Goal: Task Accomplishment & Management: Use online tool/utility

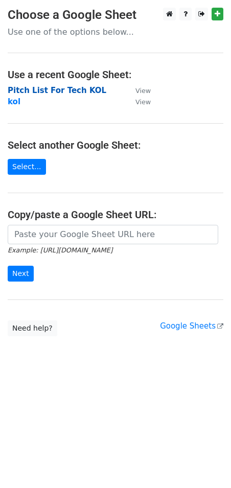
click at [53, 86] on strong "Pitch List For Tech KOL" at bounding box center [57, 90] width 99 height 9
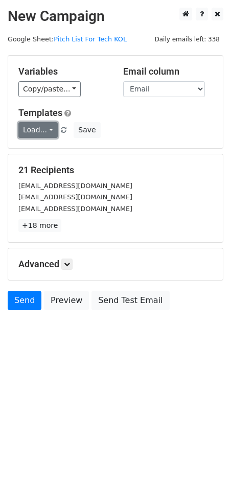
click at [49, 130] on link "Load..." at bounding box center [37, 130] width 39 height 16
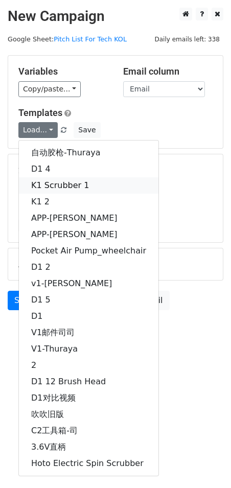
click at [71, 187] on link "K1 Scrubber 1" at bounding box center [89, 185] width 140 height 16
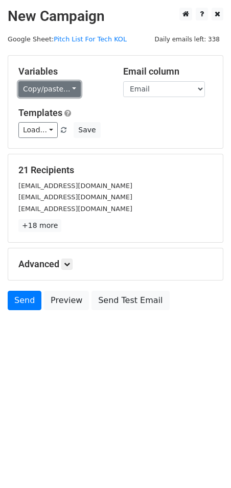
click at [71, 87] on link "Copy/paste..." at bounding box center [49, 89] width 62 height 16
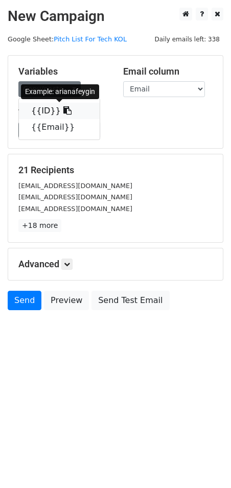
drag, startPoint x: 58, startPoint y: 112, endPoint x: 10, endPoint y: 144, distance: 57.8
click at [63, 112] on icon at bounding box center [67, 110] width 8 height 8
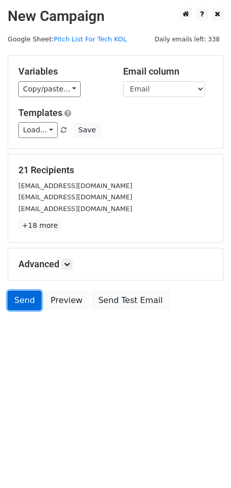
click at [27, 297] on link "Send" at bounding box center [25, 300] width 34 height 19
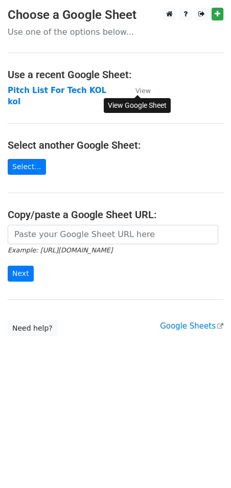
click at [140, 93] on small "View" at bounding box center [142, 91] width 15 height 8
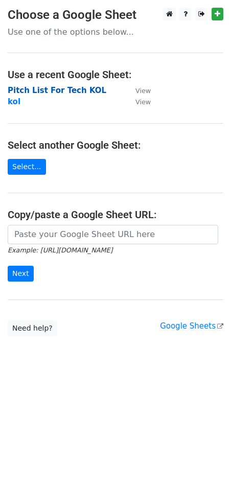
click at [52, 93] on strong "Pitch List For Tech KOL" at bounding box center [57, 90] width 99 height 9
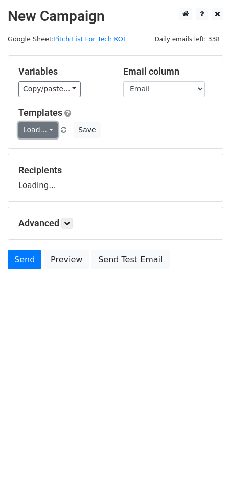
click at [50, 127] on link "Load..." at bounding box center [37, 130] width 39 height 16
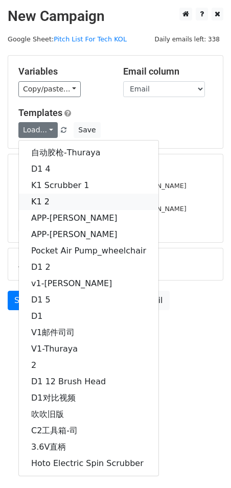
click at [53, 197] on link "K1 2" at bounding box center [89, 202] width 140 height 16
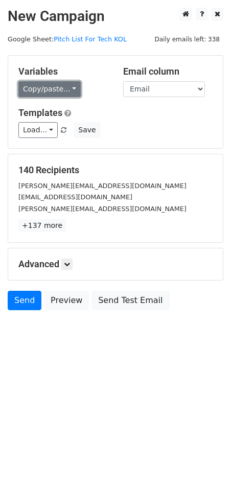
click at [75, 86] on link "Copy/paste..." at bounding box center [49, 89] width 62 height 16
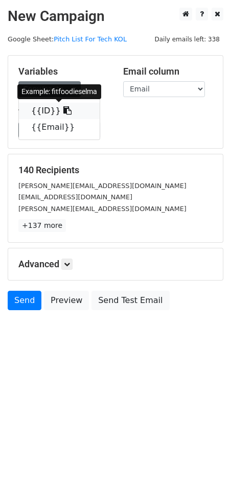
click at [63, 110] on icon at bounding box center [67, 110] width 8 height 8
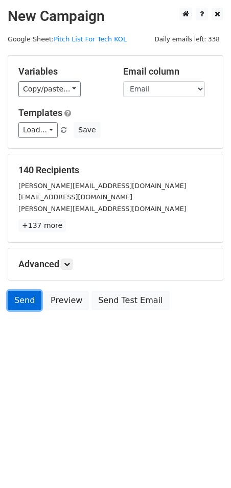
click at [31, 302] on link "Send" at bounding box center [25, 300] width 34 height 19
